Goal: Task Accomplishment & Management: Manage account settings

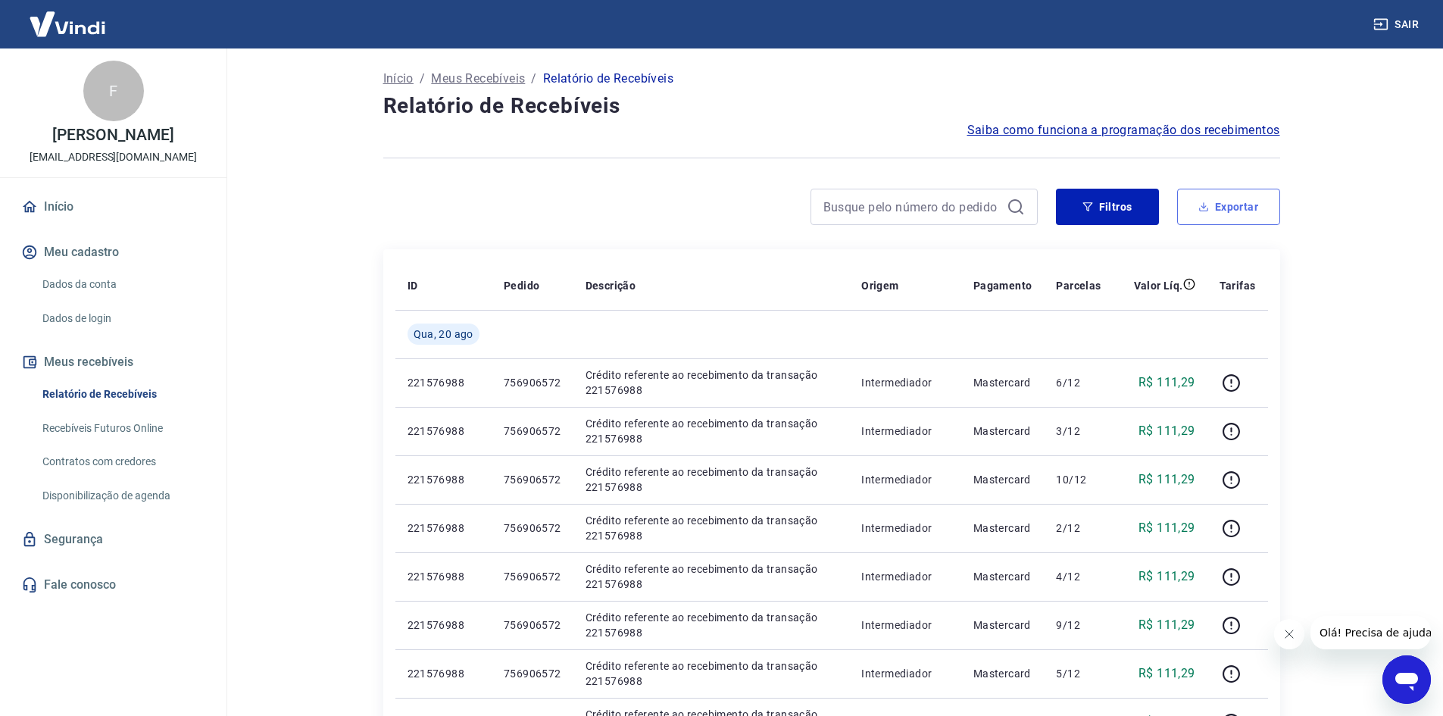
click at [1243, 208] on button "Exportar" at bounding box center [1228, 207] width 103 height 36
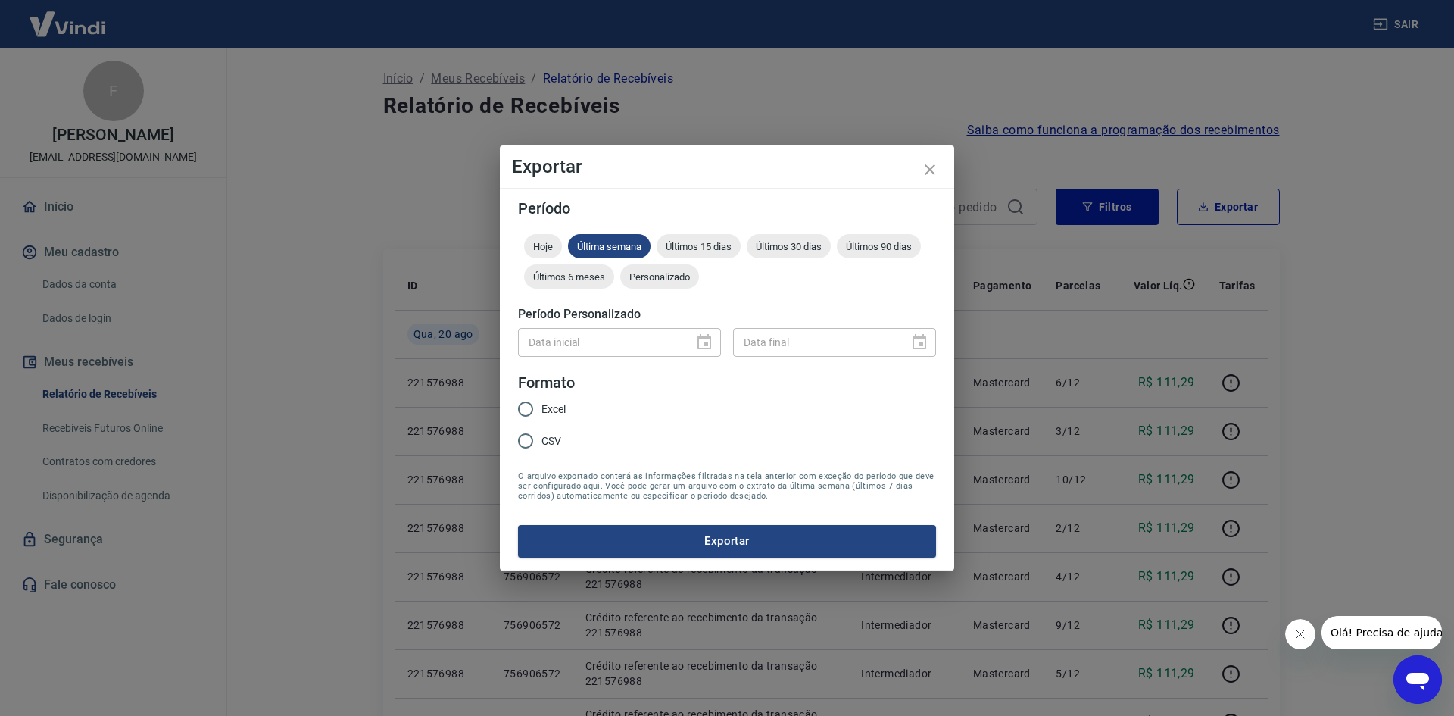
click at [539, 405] on input "Excel" at bounding box center [526, 409] width 32 height 32
radio input "true"
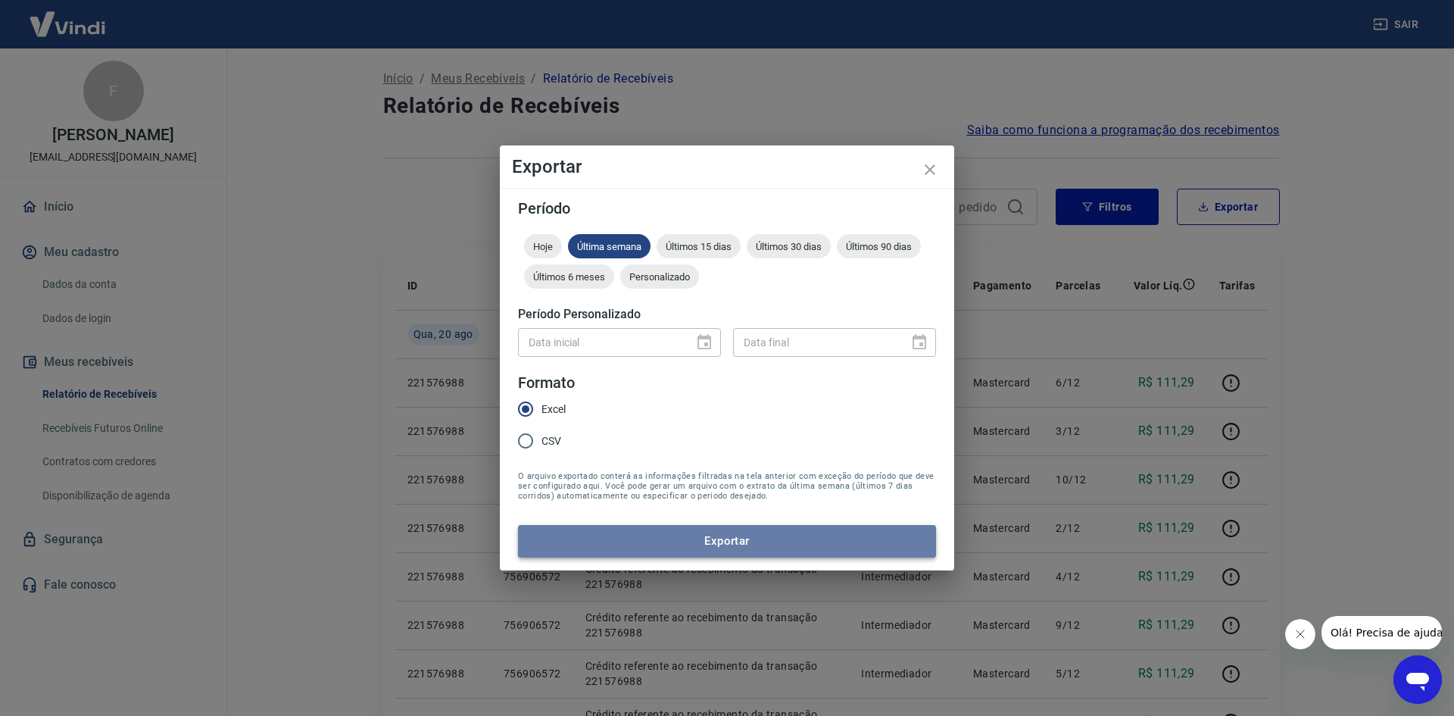
click at [718, 543] on button "Exportar" at bounding box center [727, 541] width 418 height 32
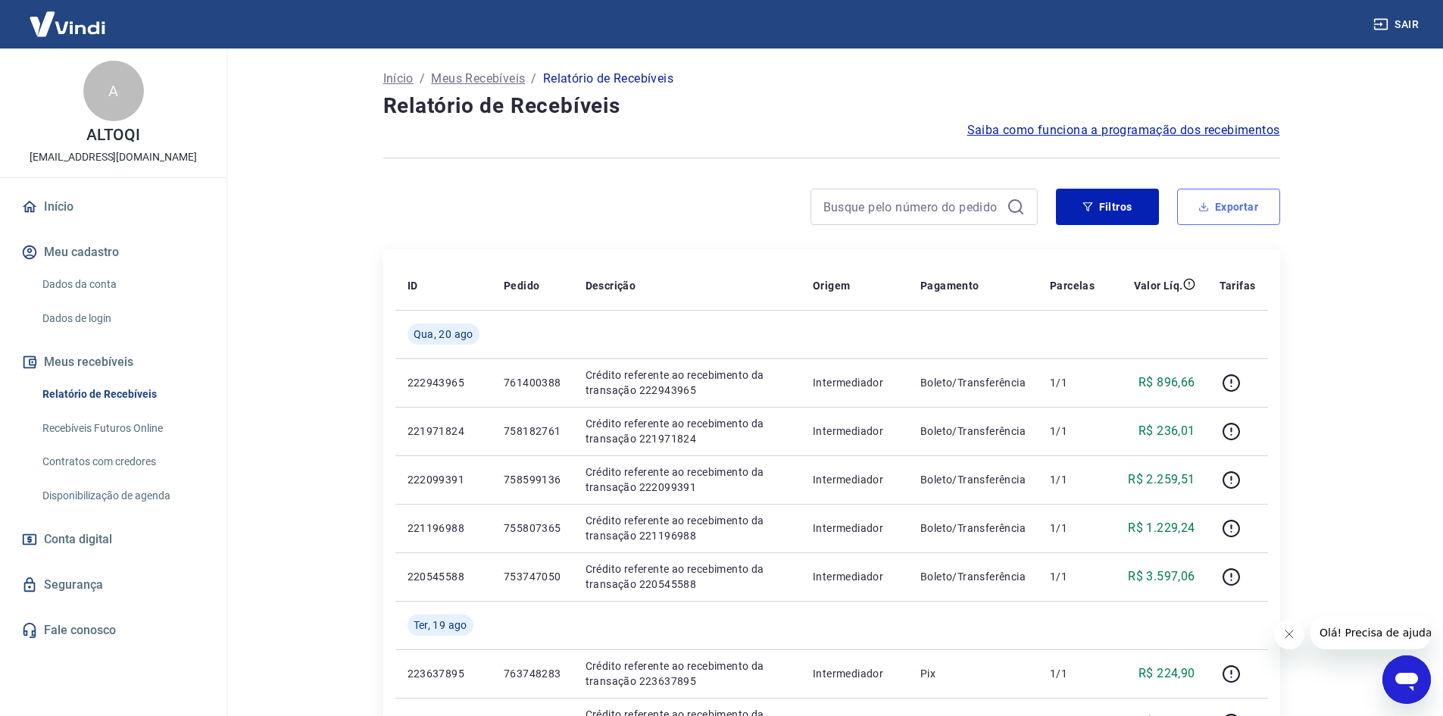
click at [1231, 215] on button "Exportar" at bounding box center [1228, 207] width 103 height 36
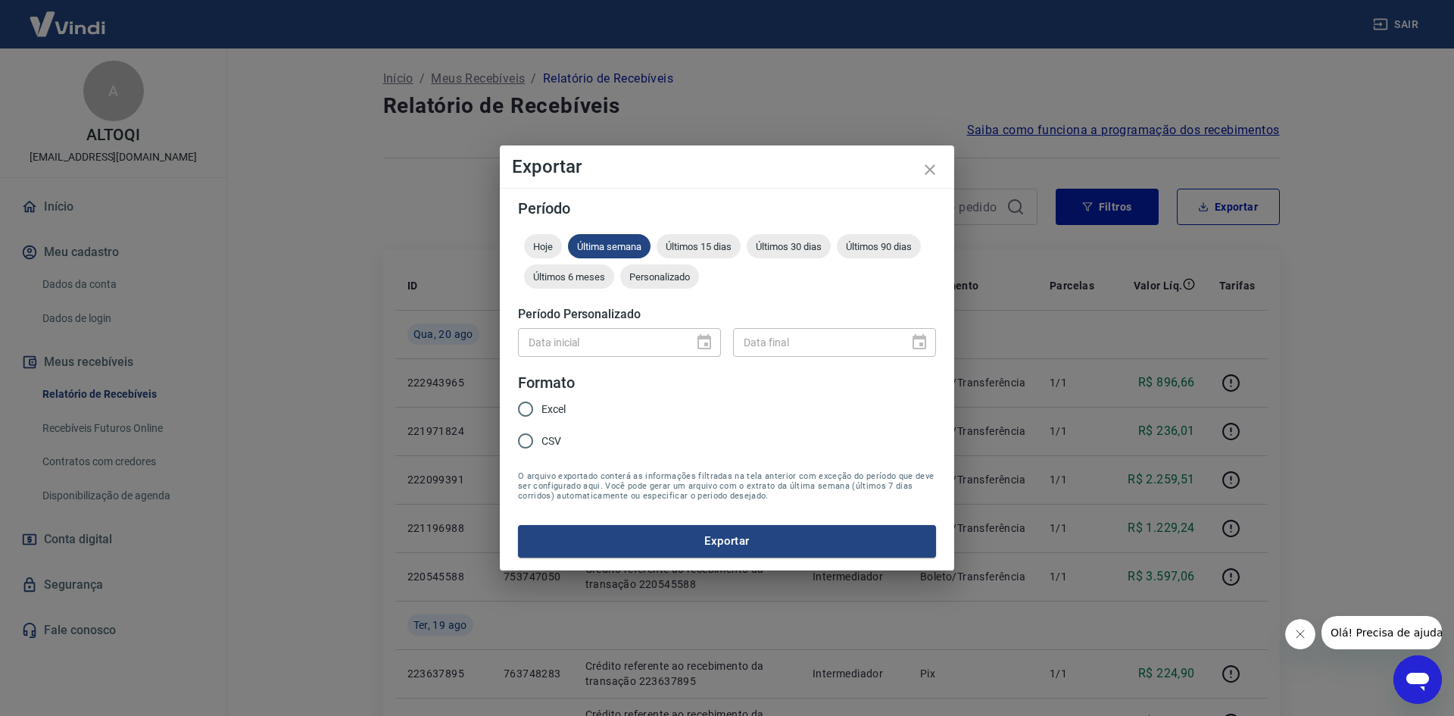
click at [550, 409] on span "Excel" at bounding box center [554, 409] width 24 height 16
click at [542, 409] on input "Excel" at bounding box center [526, 409] width 32 height 32
radio input "true"
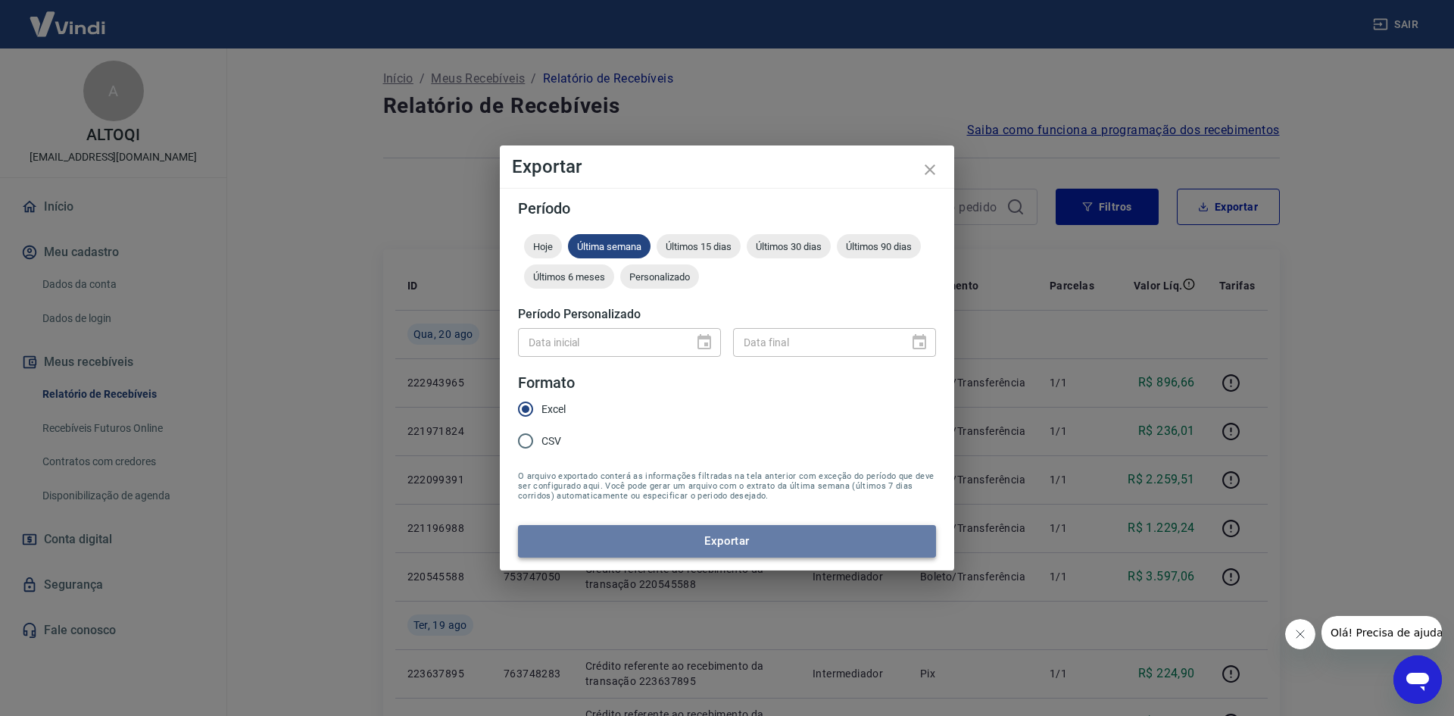
click at [668, 540] on button "Exportar" at bounding box center [727, 541] width 418 height 32
